Goal: Information Seeking & Learning: Find specific fact

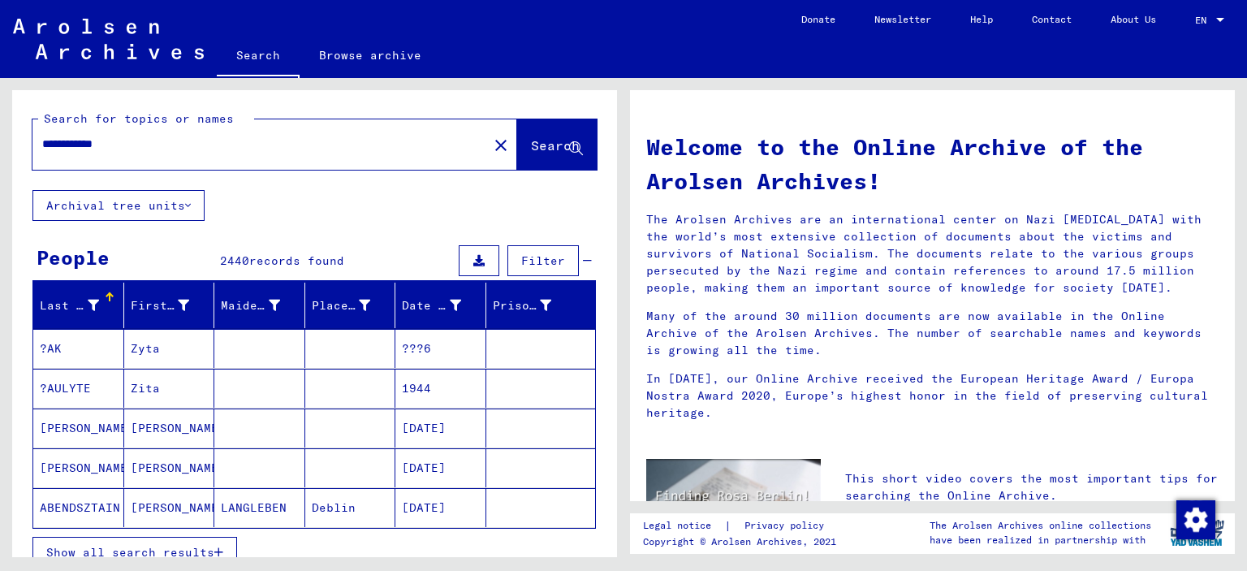
type input "**********"
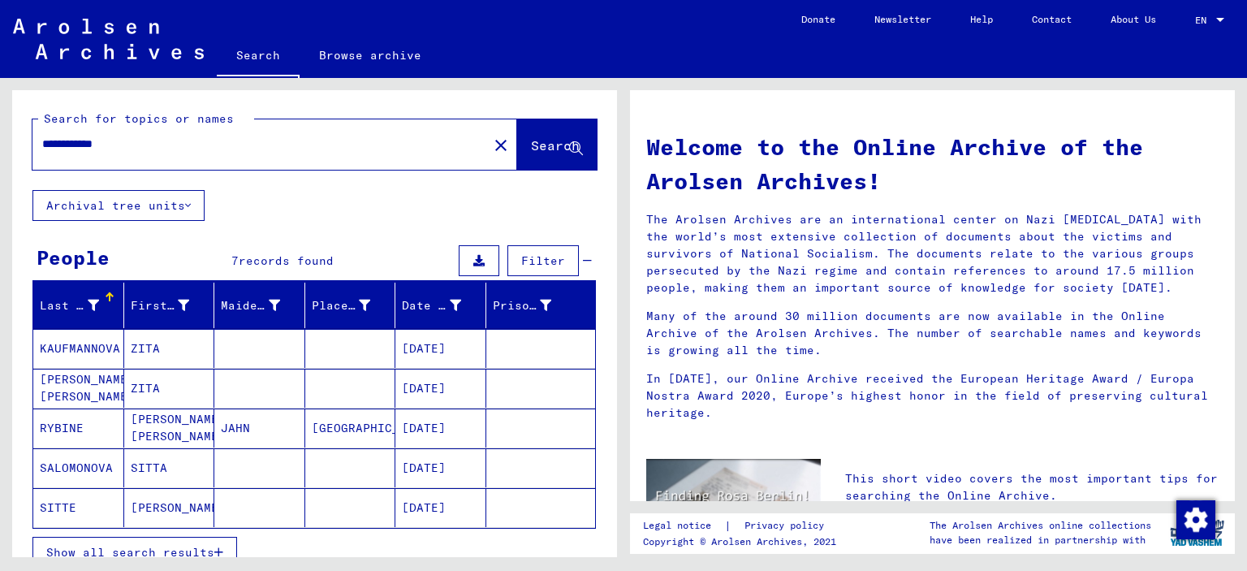
scroll to position [89, 0]
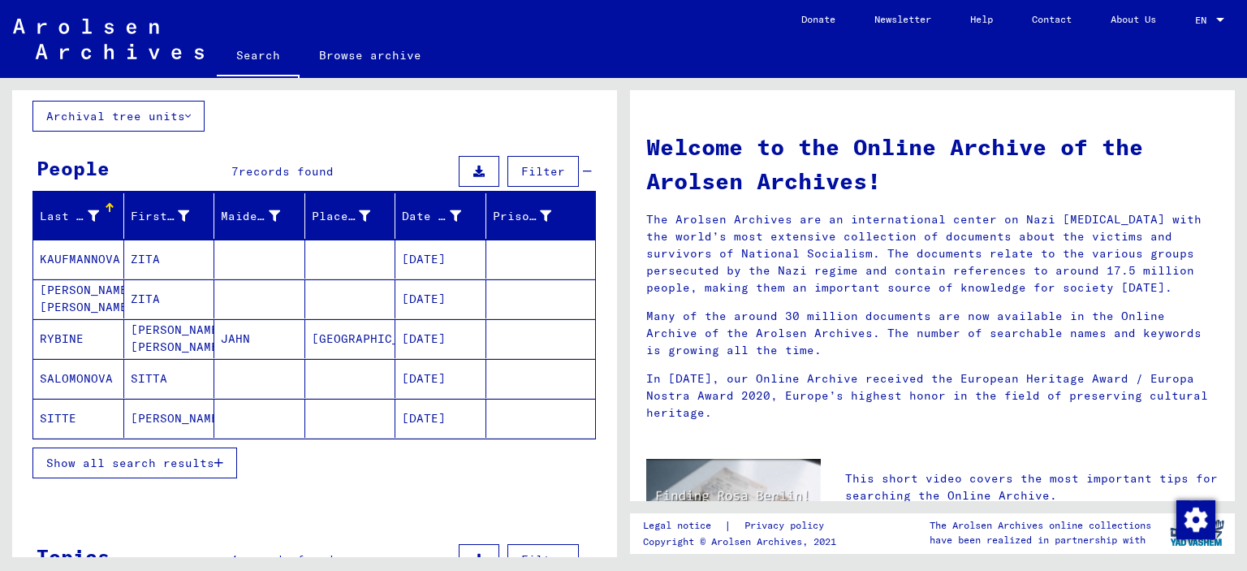
click at [135, 424] on mat-cell "[PERSON_NAME]" at bounding box center [169, 418] width 91 height 39
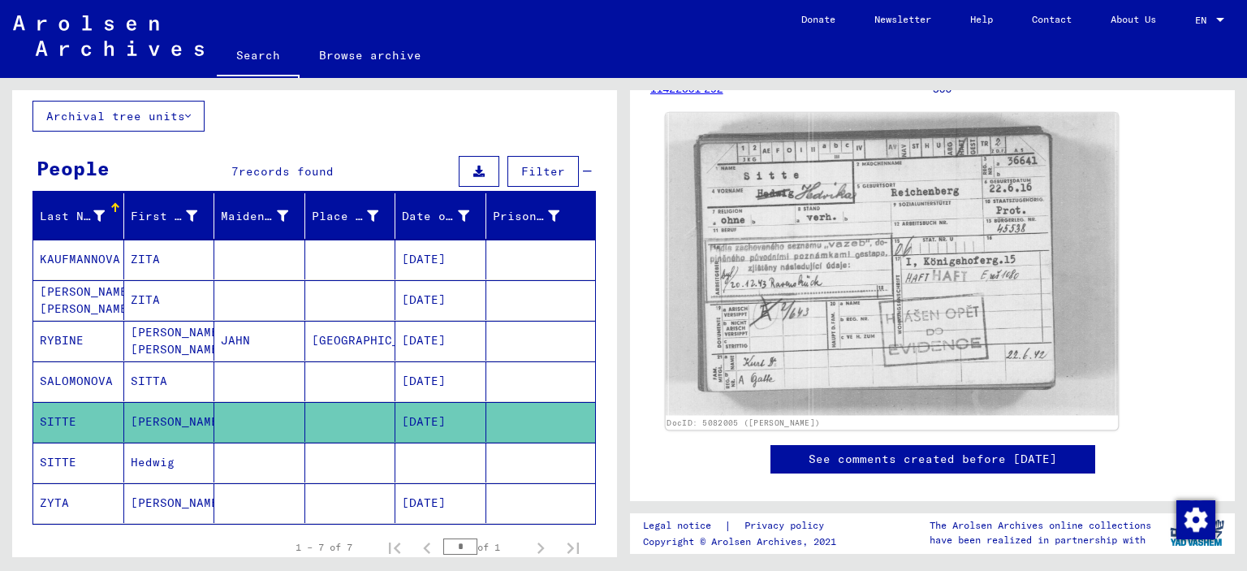
scroll to position [89, 0]
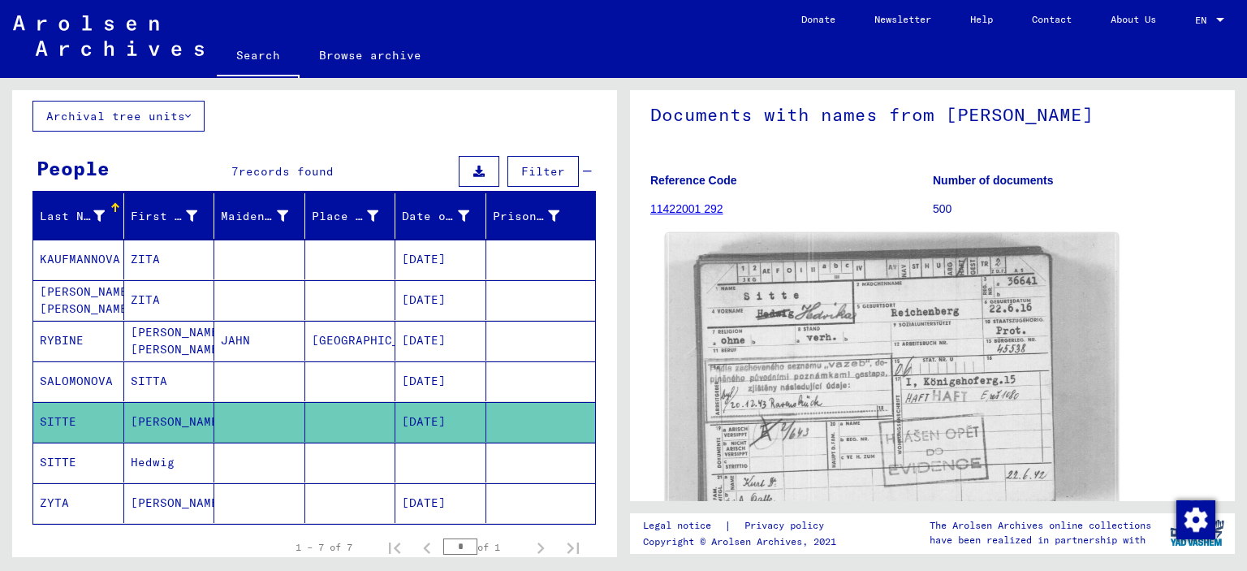
click at [783, 342] on img at bounding box center [892, 384] width 453 height 303
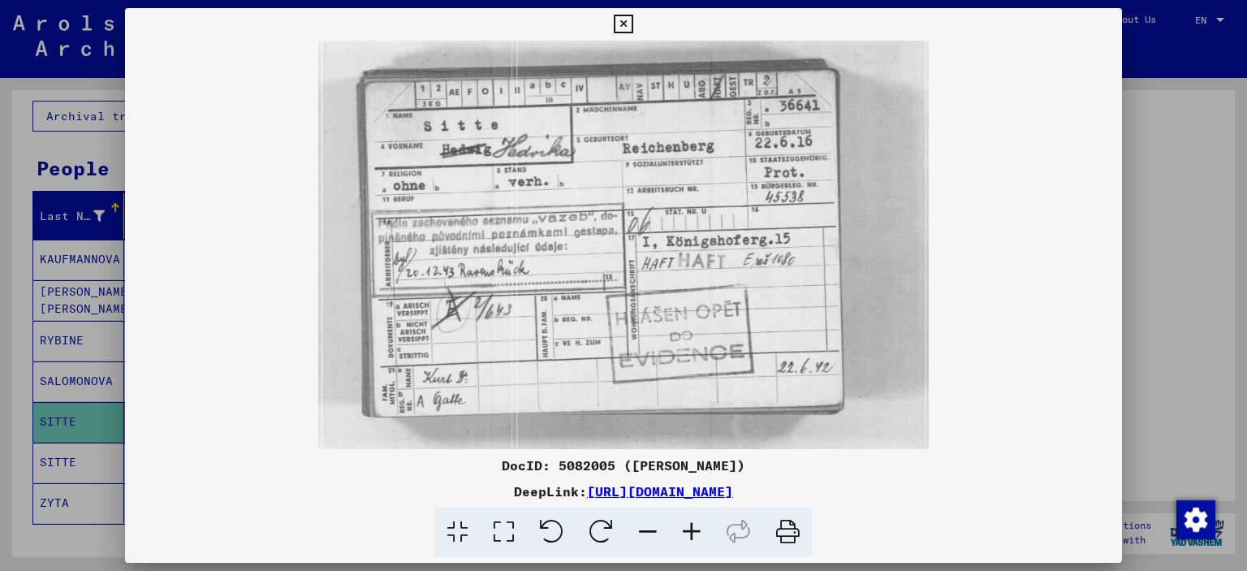
click at [632, 21] on icon at bounding box center [623, 24] width 19 height 19
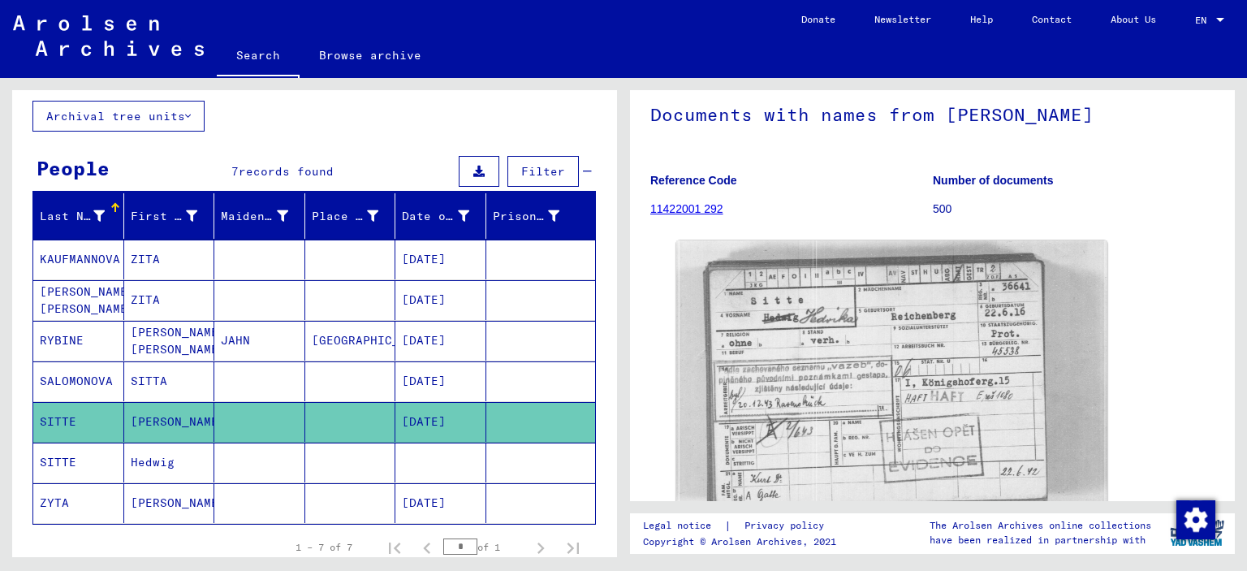
click at [146, 456] on mat-cell "Hedwig" at bounding box center [169, 462] width 91 height 40
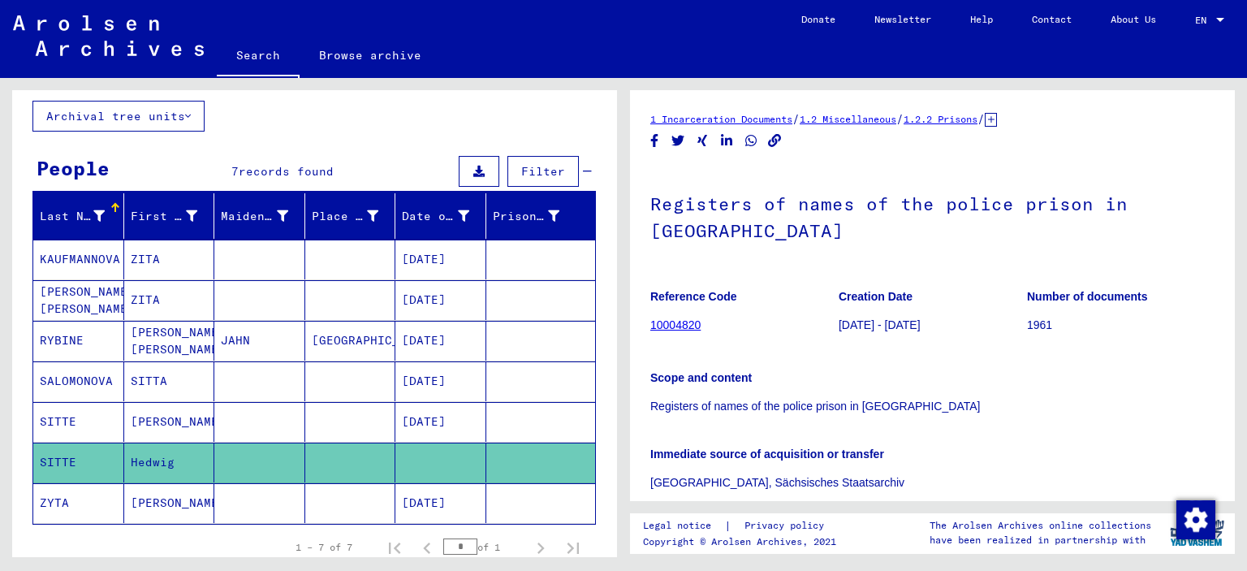
click at [691, 318] on link "10004820" at bounding box center [675, 324] width 50 height 13
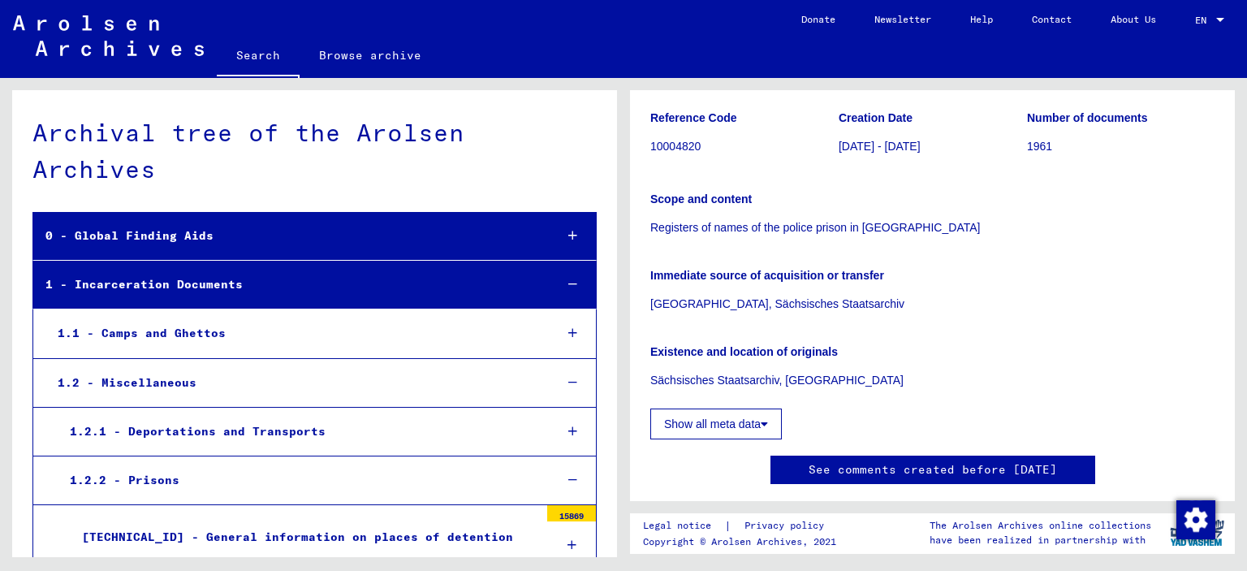
scroll to position [269, 0]
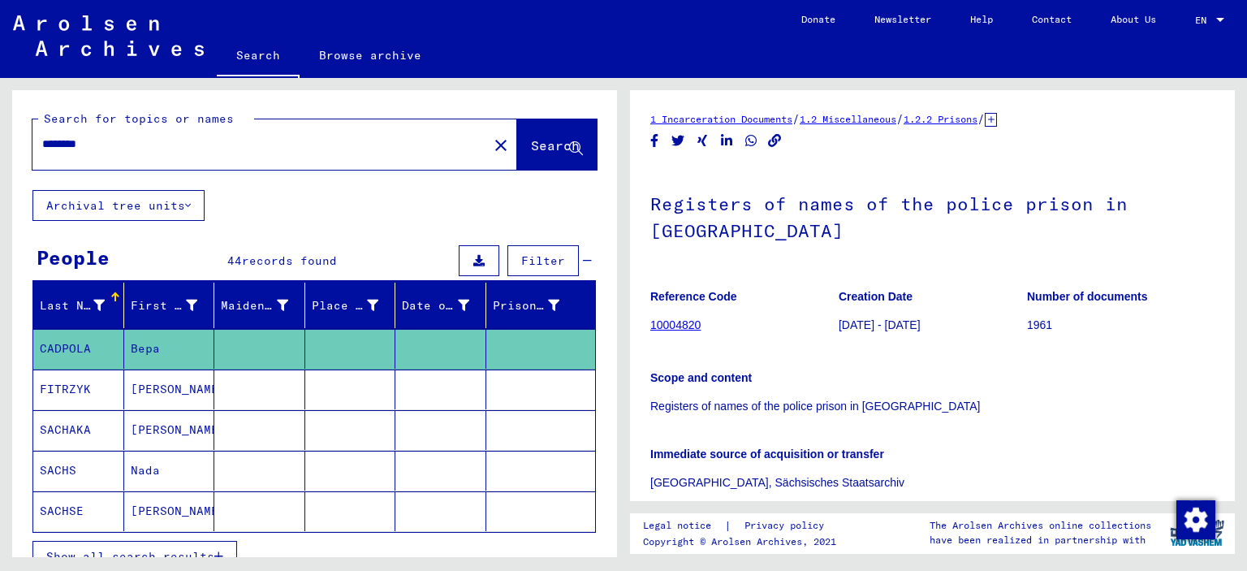
type input "**********"
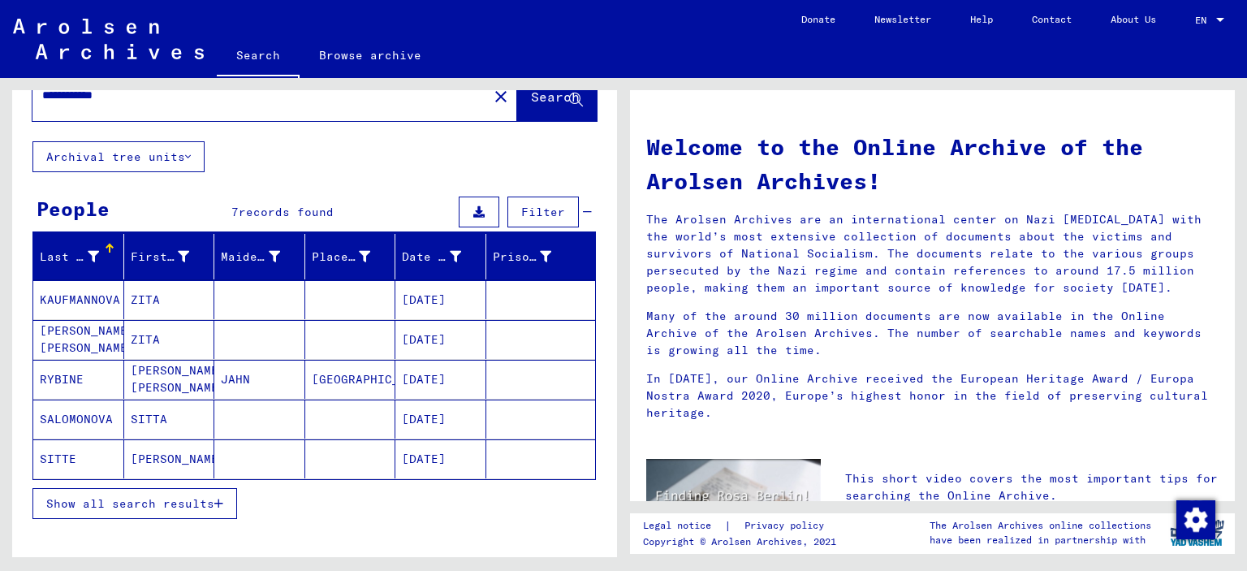
scroll to position [89, 0]
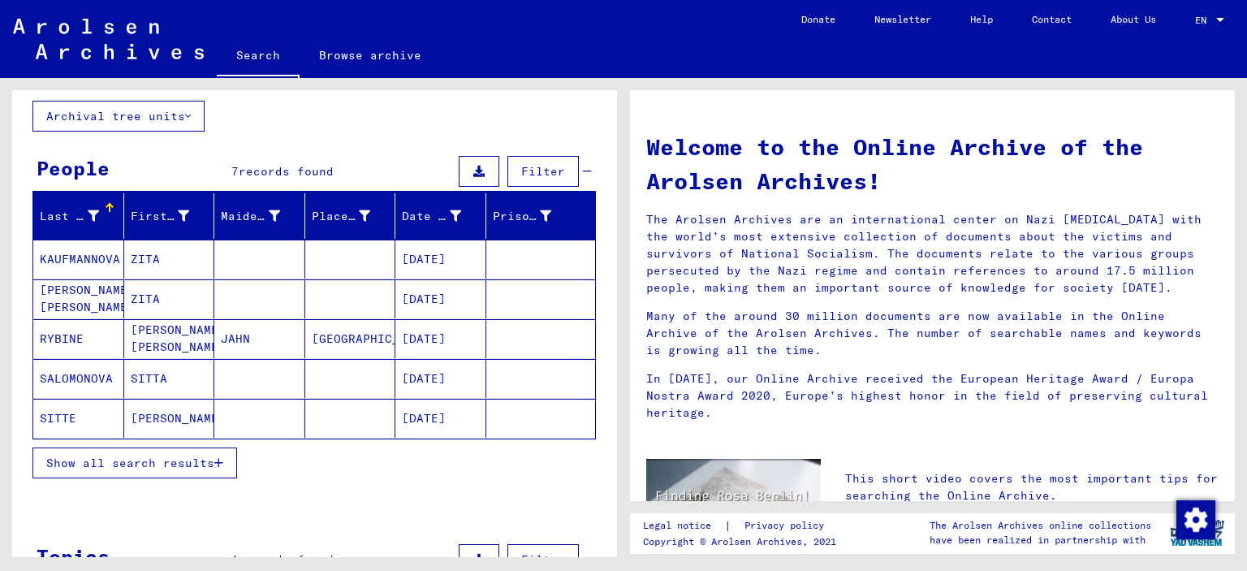
click at [147, 426] on mat-cell "[PERSON_NAME]" at bounding box center [169, 418] width 91 height 39
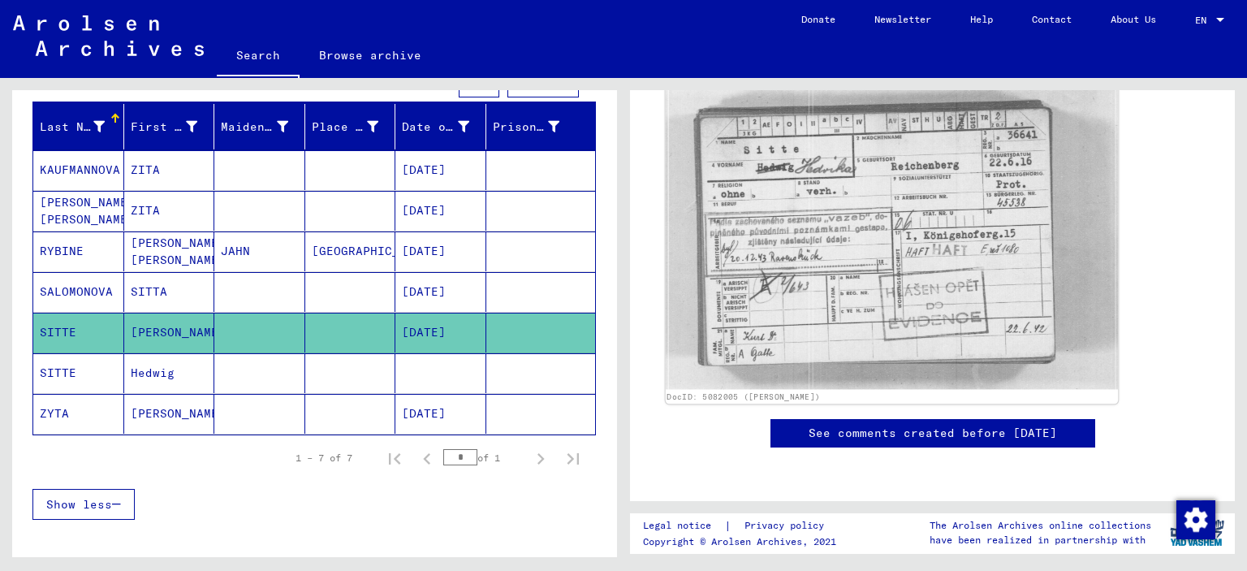
scroll to position [179, 0]
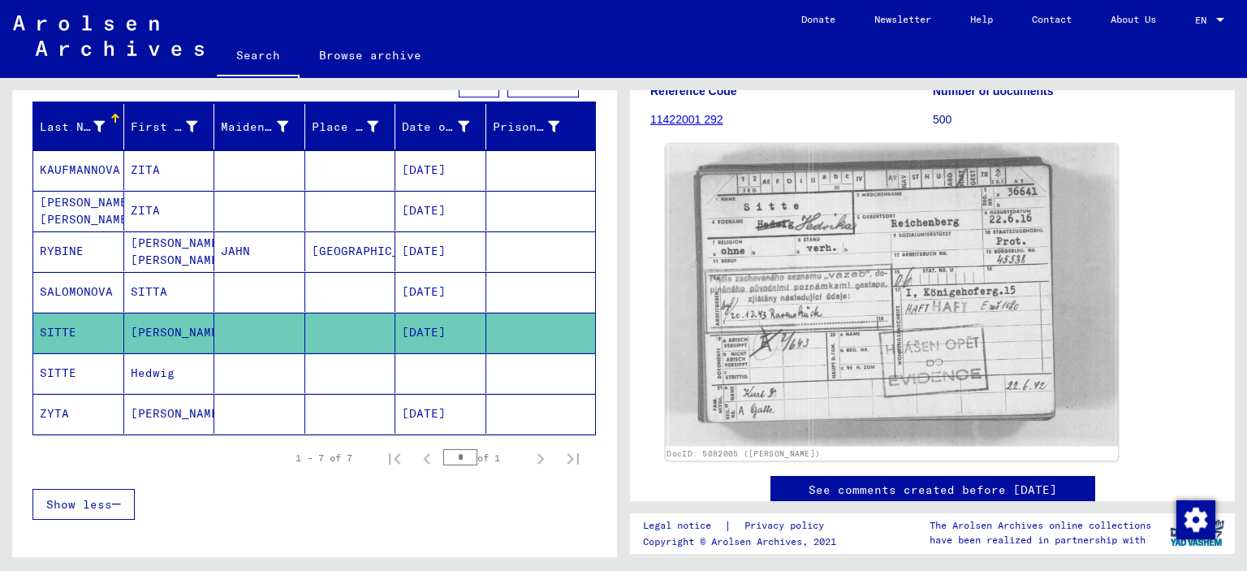
click at [804, 321] on img at bounding box center [892, 295] width 453 height 303
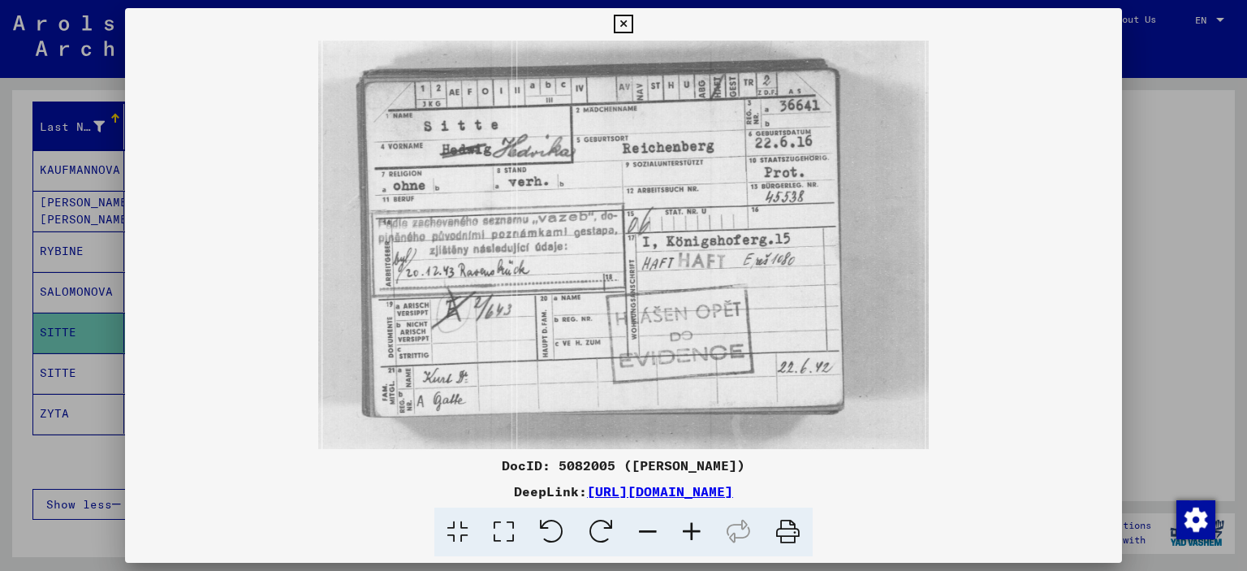
click at [682, 496] on link "[URL][DOMAIN_NAME]" at bounding box center [660, 491] width 146 height 16
